Goal: Contribute content: Add original content to the website for others to see

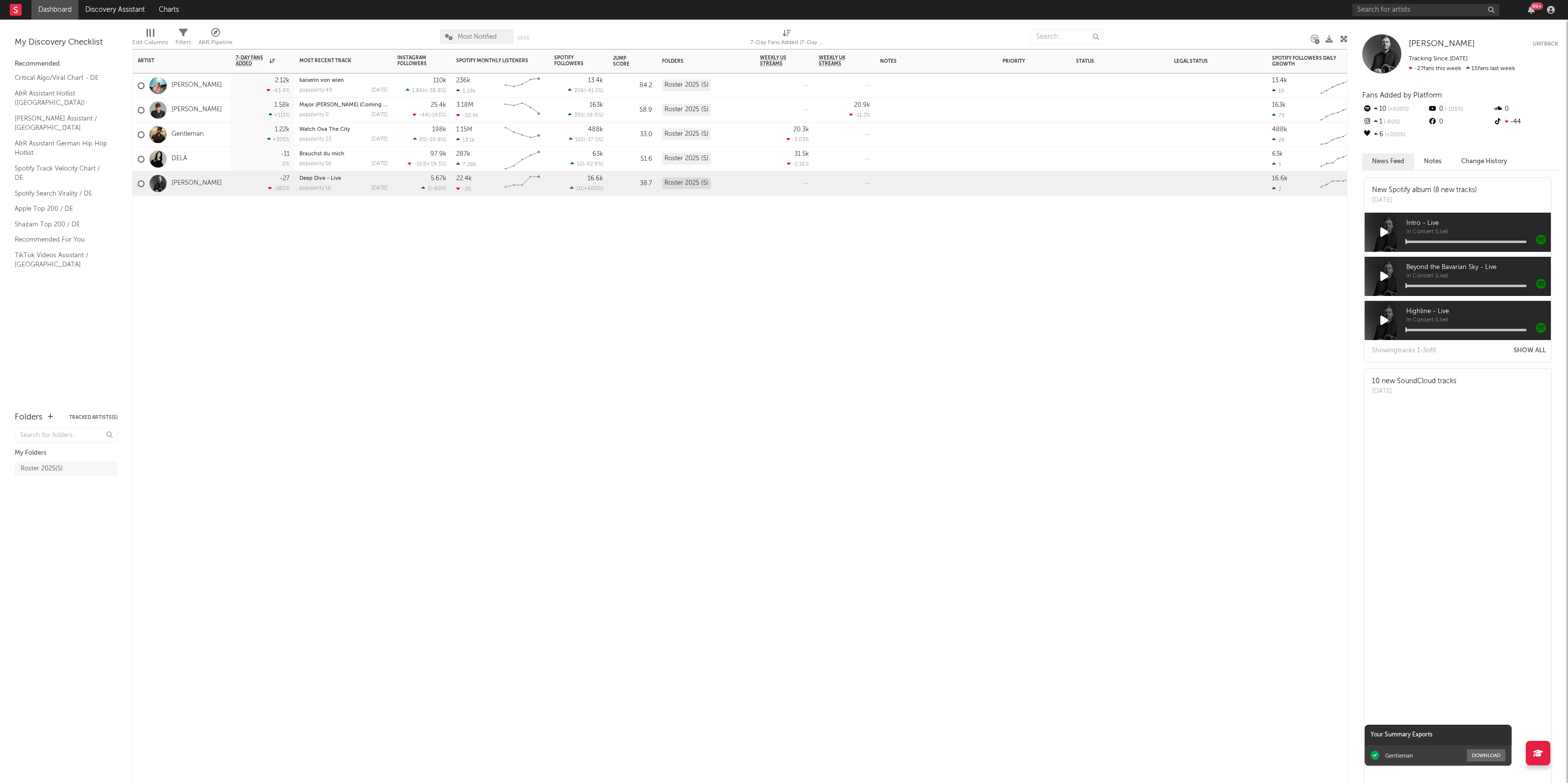
click at [180, 164] on div "DELA" at bounding box center [162, 159] width 49 height 29
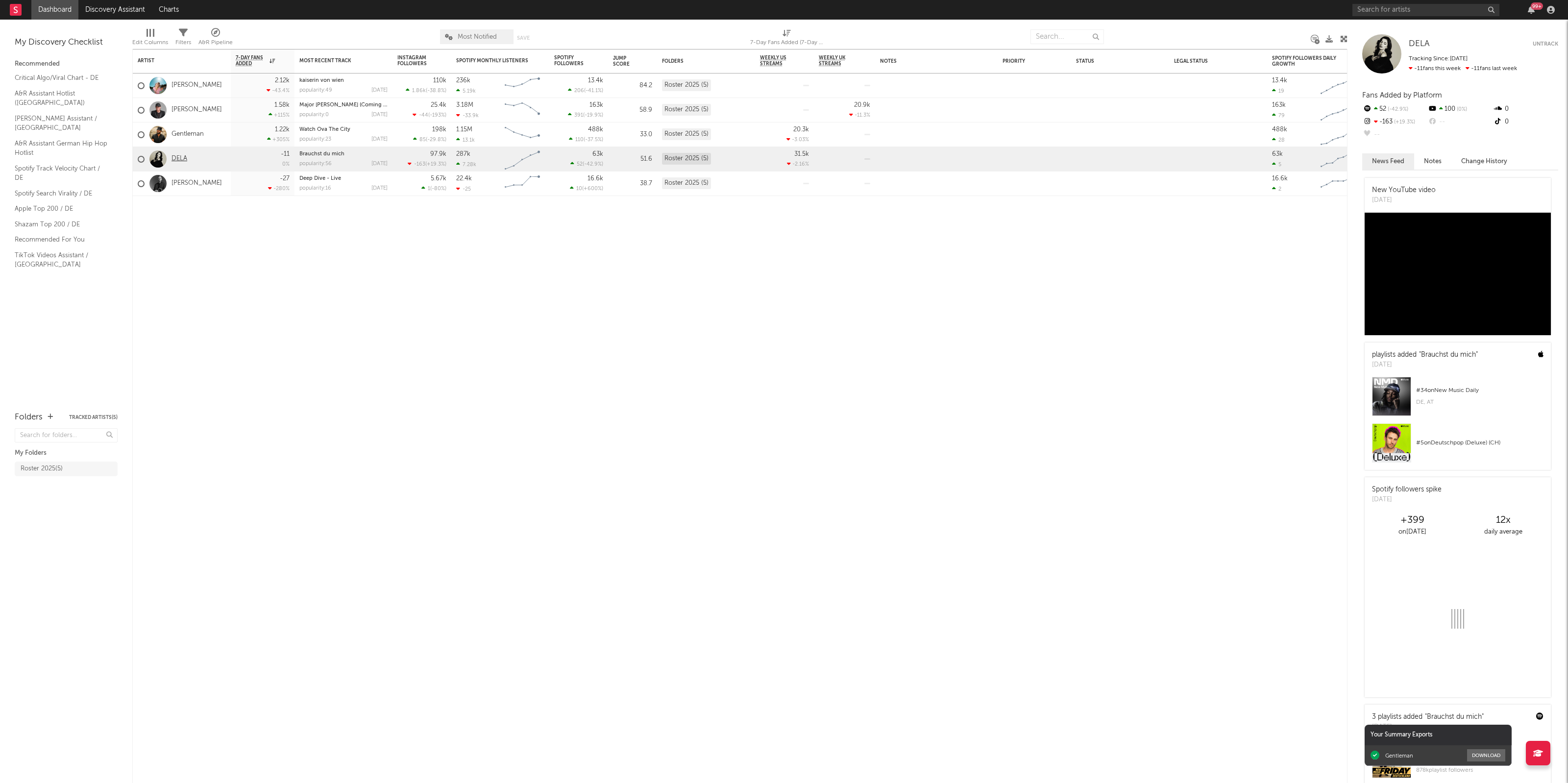
click at [180, 160] on link "DELA" at bounding box center [180, 159] width 16 height 9
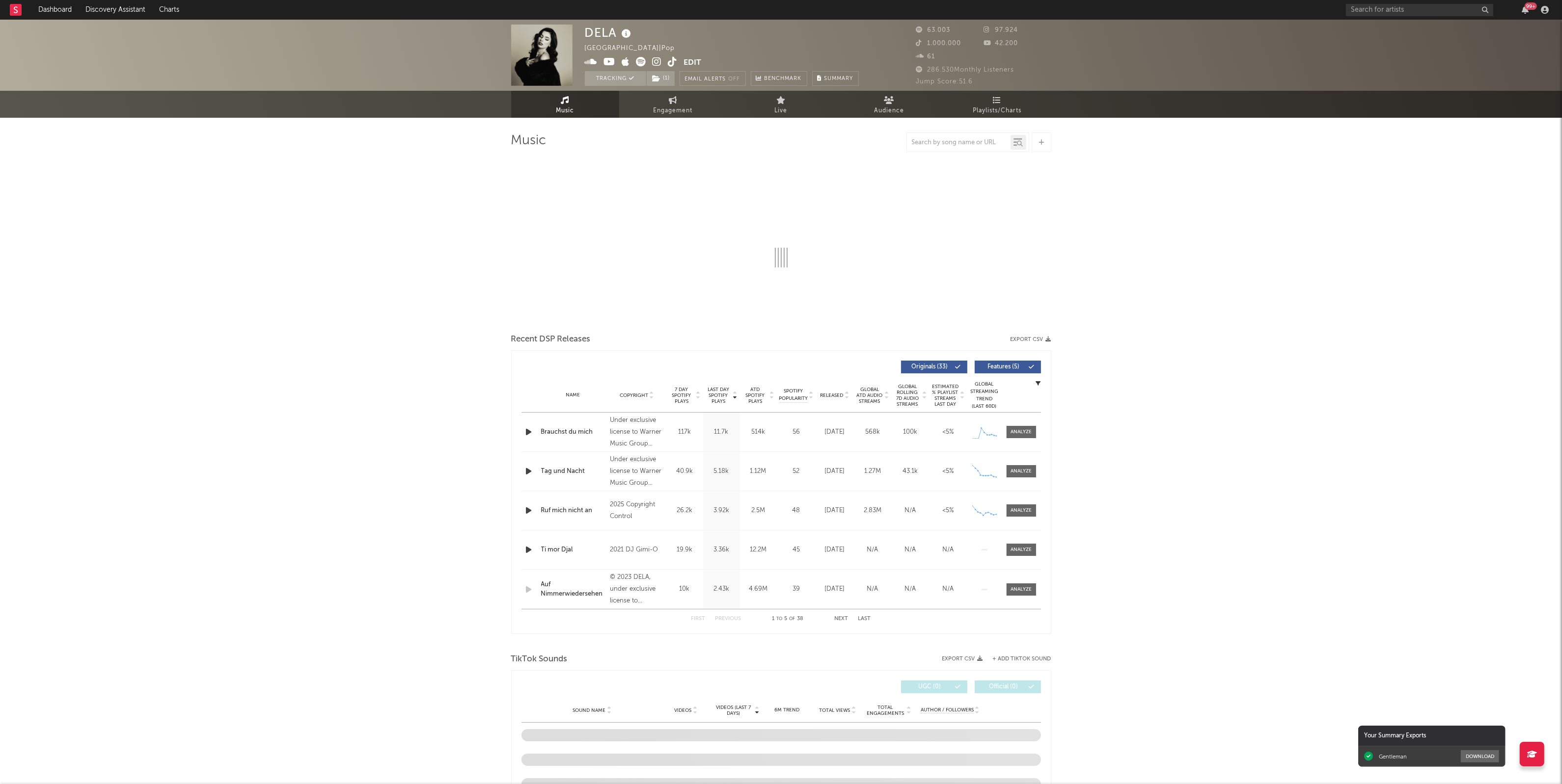
select select "6m"
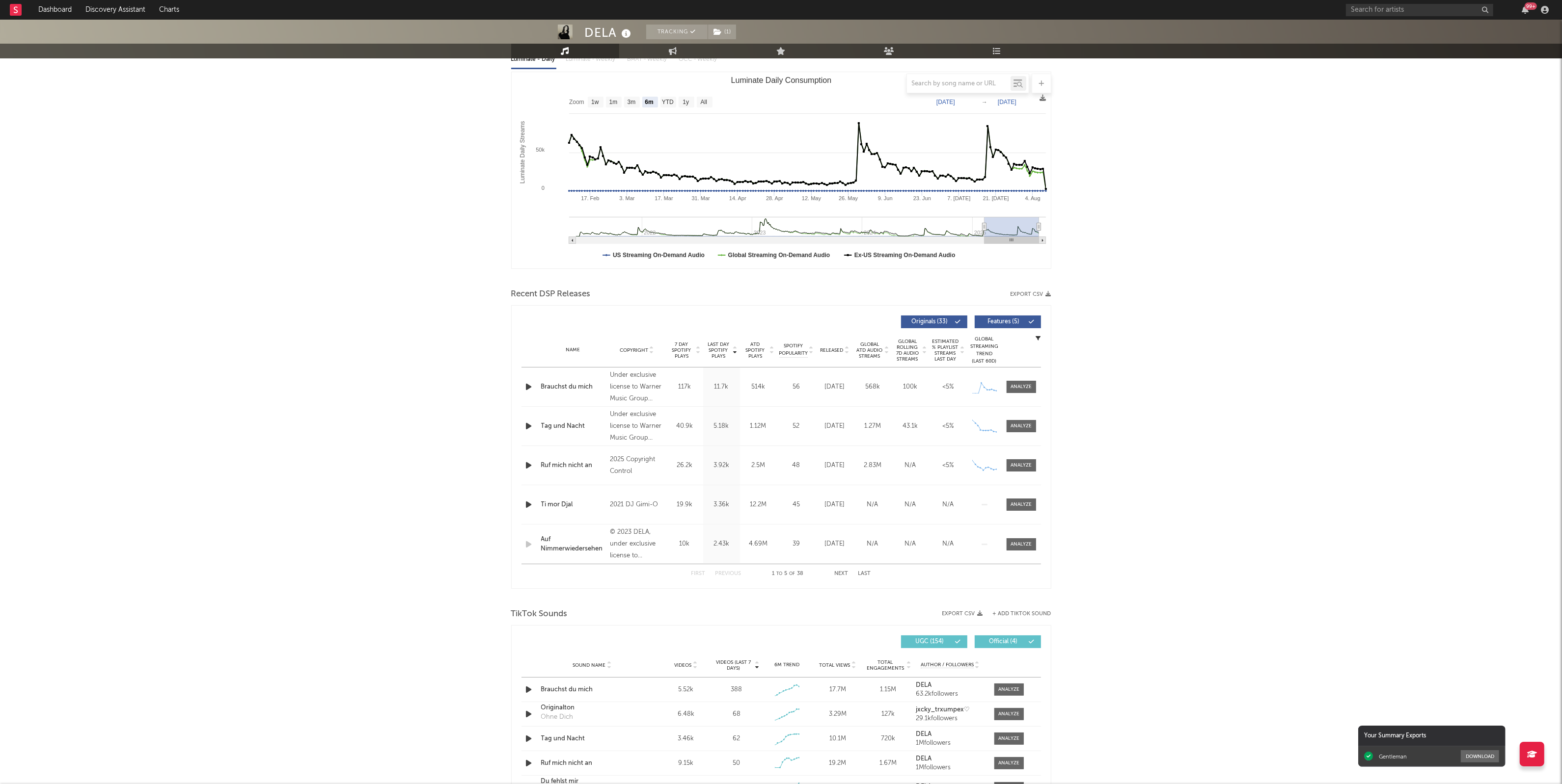
scroll to position [613, 0]
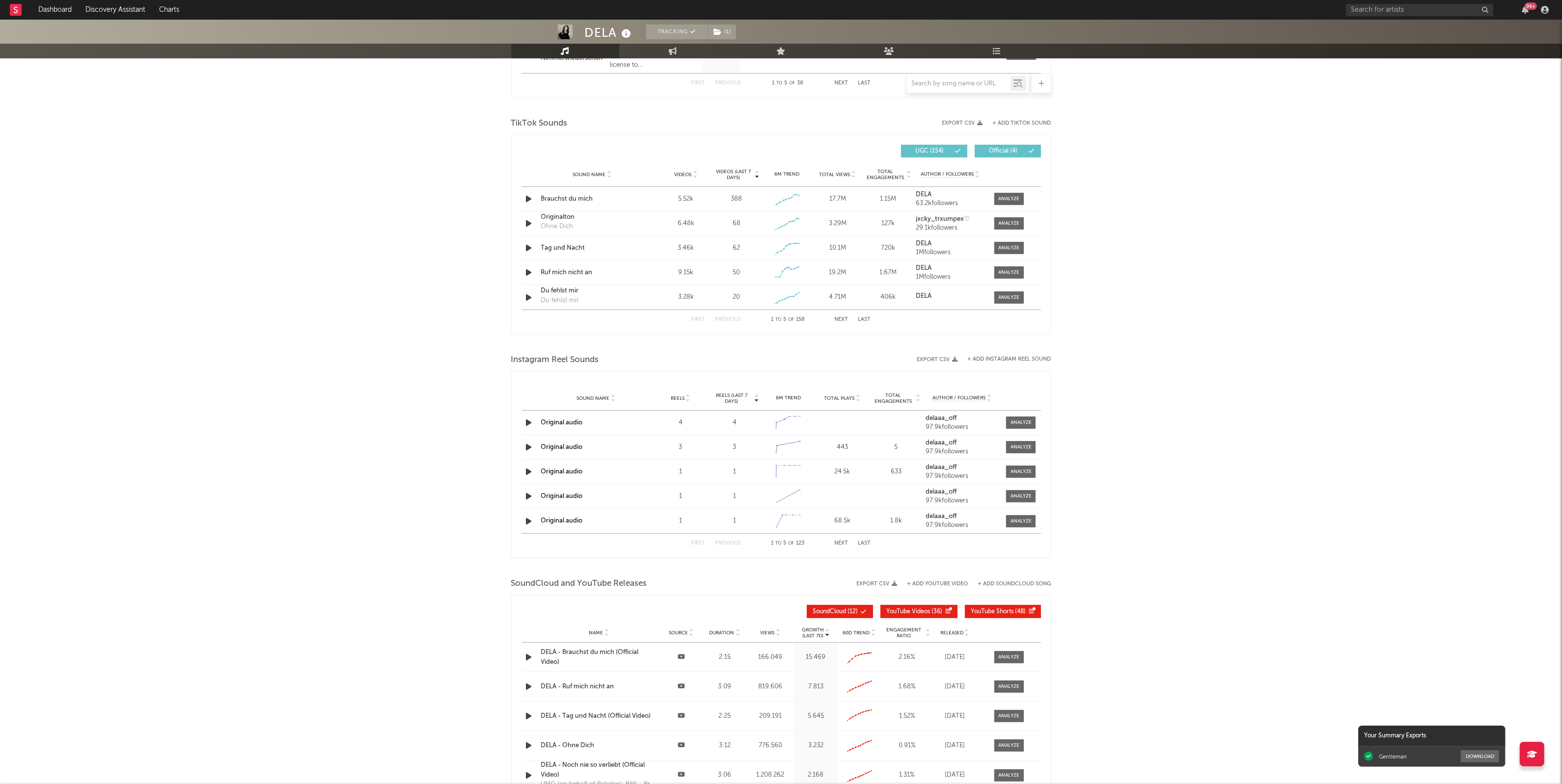
click at [1039, 126] on div "TikTok Sounds" at bounding box center [781, 123] width 540 height 16
click at [1033, 122] on button "+ Add TikTok Sound" at bounding box center [1022, 123] width 59 height 5
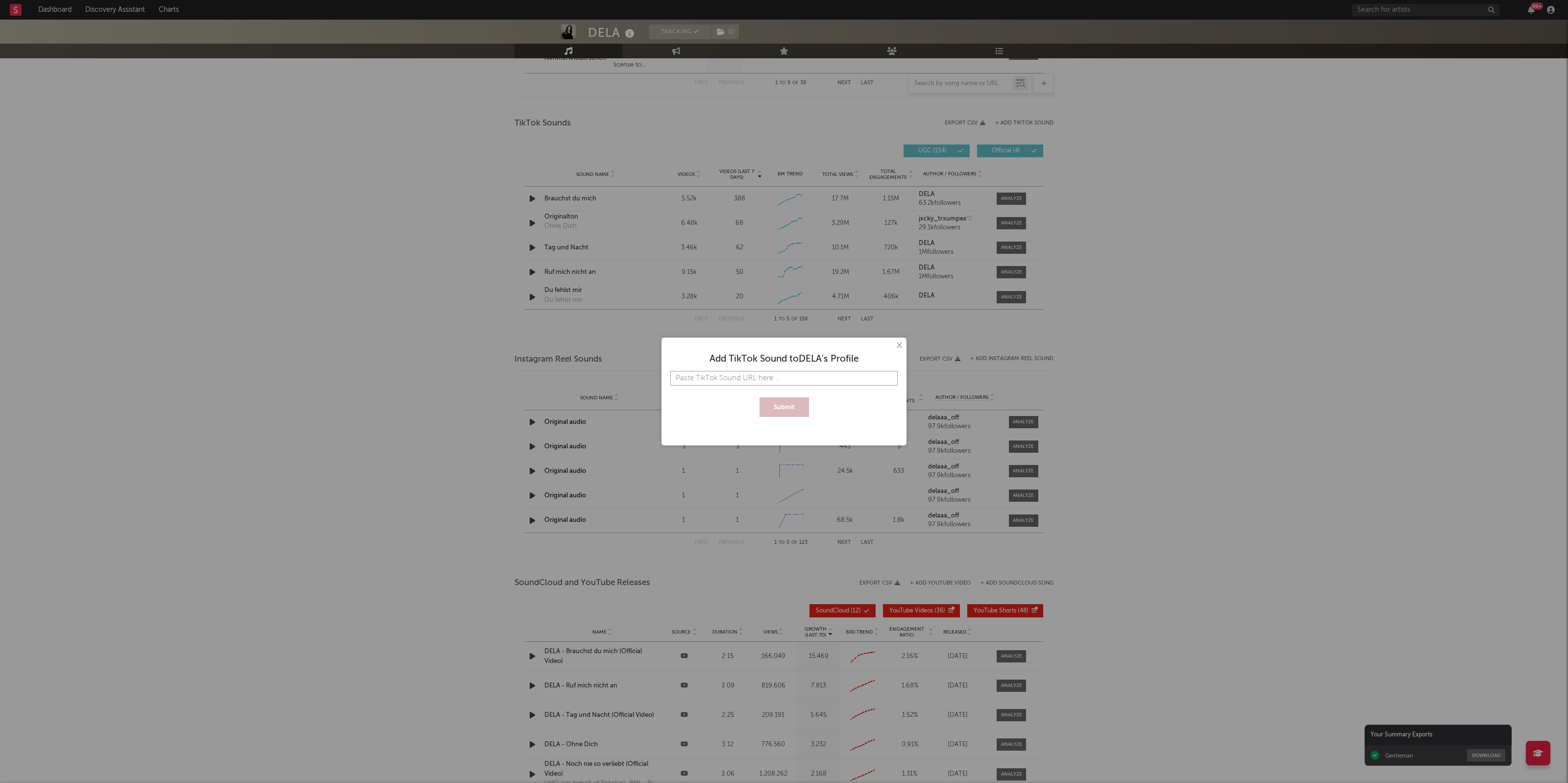
click at [708, 378] on input "text" at bounding box center [784, 378] width 228 height 15
paste input "[URL][DOMAIN_NAME]"
type input "[URL][DOMAIN_NAME]"
click at [793, 404] on button "Submit" at bounding box center [784, 407] width 49 height 19
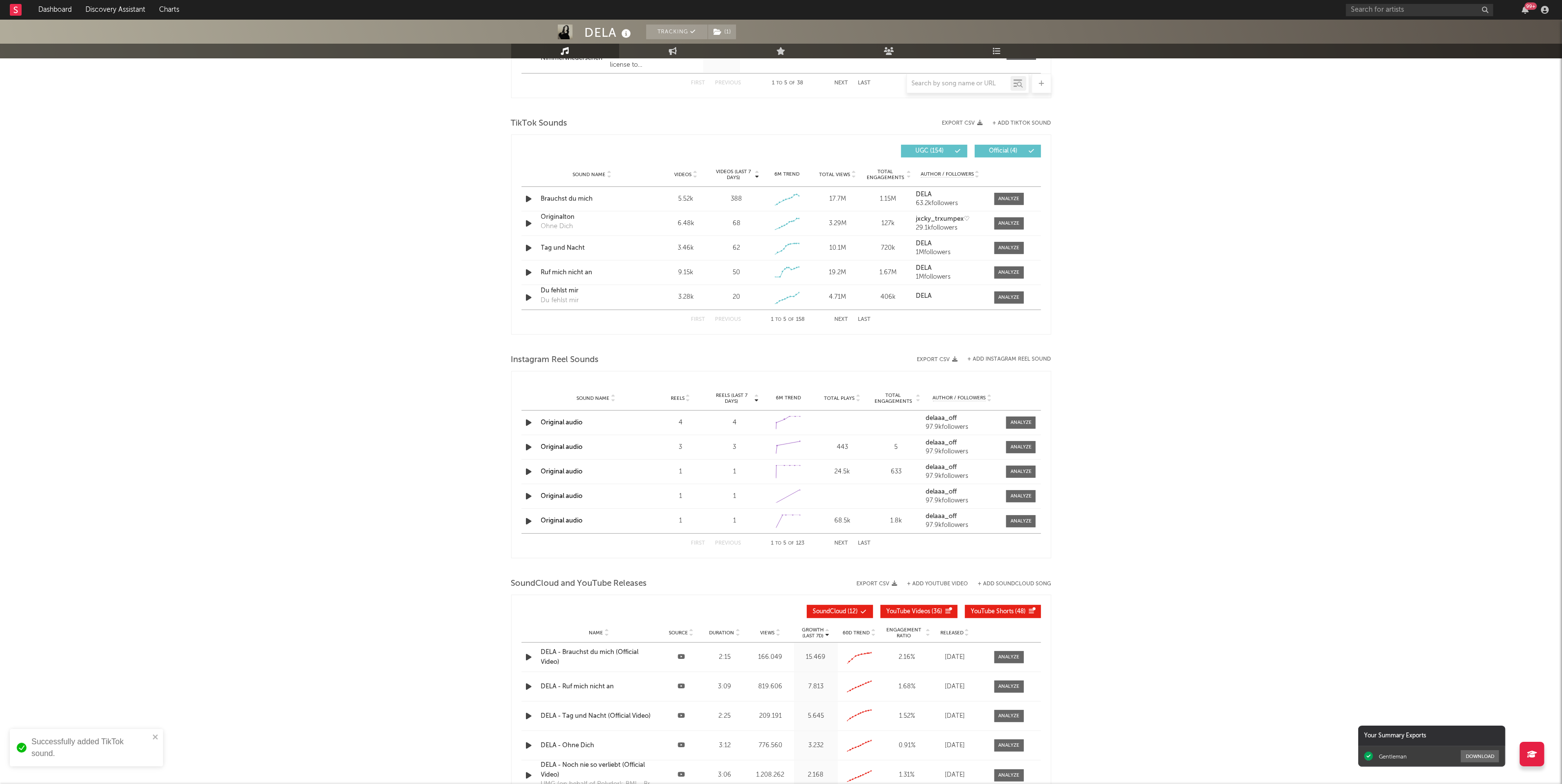
click at [1328, 269] on div "DELA Tracking ( 1 ) [GEOGRAPHIC_DATA] | Pop Edit Tracking ( 1 ) Email Alerts Of…" at bounding box center [781, 148] width 1562 height 1483
